Goal: Task Accomplishment & Management: Manage account settings

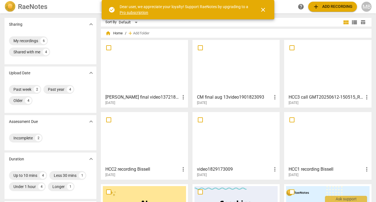
click at [148, 96] on h3 "[PERSON_NAME] final video1372183797" at bounding box center [142, 97] width 74 height 7
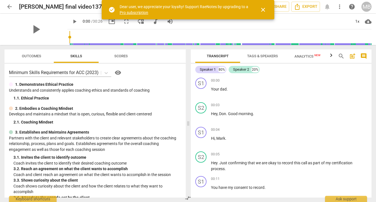
click at [262, 58] on span "Tags & Speakers" at bounding box center [262, 56] width 31 height 4
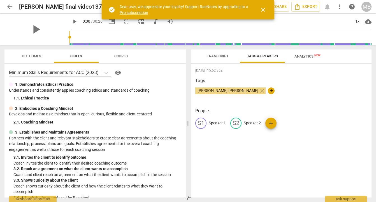
click at [221, 56] on span "Transcript" at bounding box center [218, 56] width 22 height 4
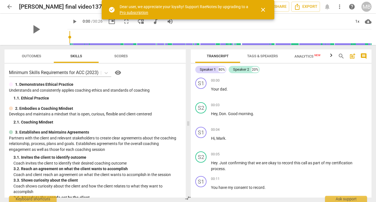
click at [258, 52] on button "Tags & Speakers" at bounding box center [262, 56] width 45 height 13
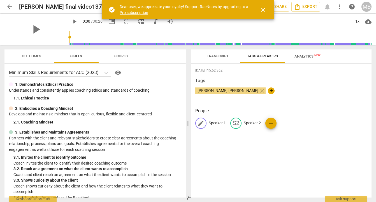
click at [221, 122] on p "Speaker 1" at bounding box center [217, 123] width 17 height 6
type input "D"
type input "Client - Dawn"
click at [281, 125] on p "Speaker 2" at bounding box center [288, 123] width 17 height 6
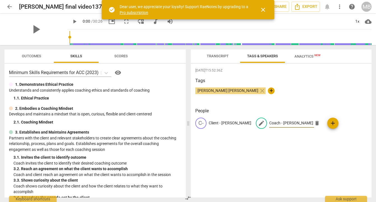
type input "Coach - Mark"
click at [307, 93] on div "Markl Bissell close +" at bounding box center [281, 93] width 172 height 11
click at [221, 54] on span "Transcript" at bounding box center [218, 56] width 22 height 4
